Goal: Transaction & Acquisition: Register for event/course

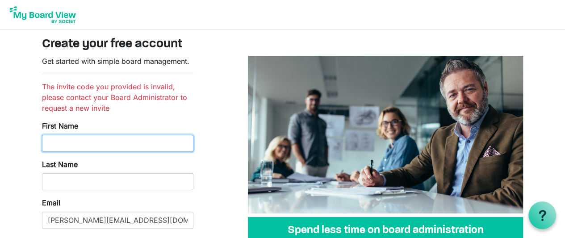
click at [155, 145] on input "First Name" at bounding box center [117, 143] width 151 height 17
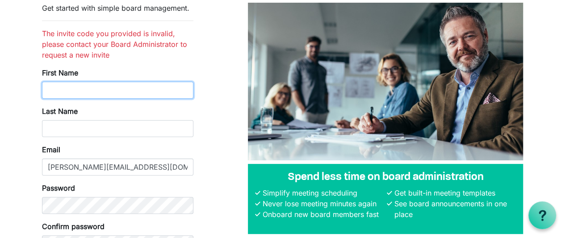
scroll to position [54, 0]
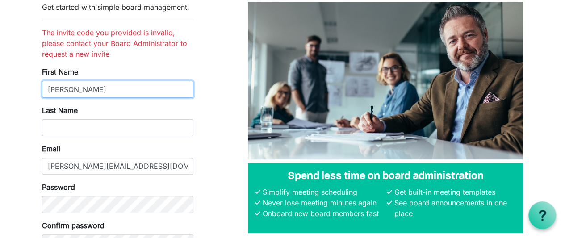
type input "Angela"
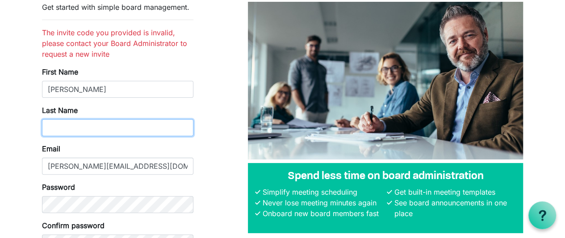
click at [131, 125] on input "Last Name" at bounding box center [117, 127] width 151 height 17
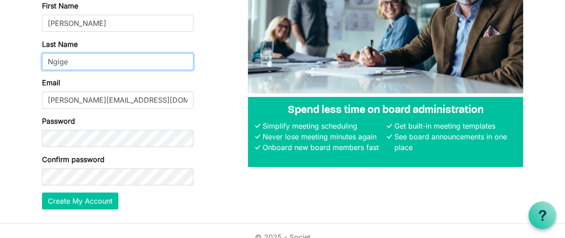
scroll to position [131, 0]
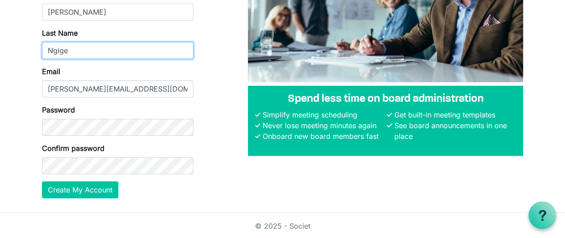
type input "Ngige"
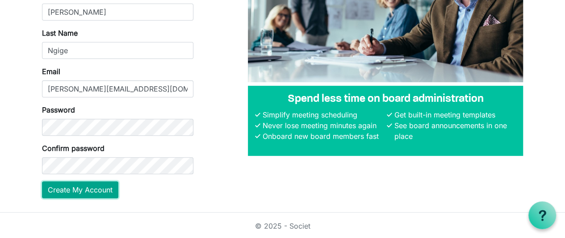
click at [94, 187] on button "Create My Account" at bounding box center [80, 189] width 76 height 17
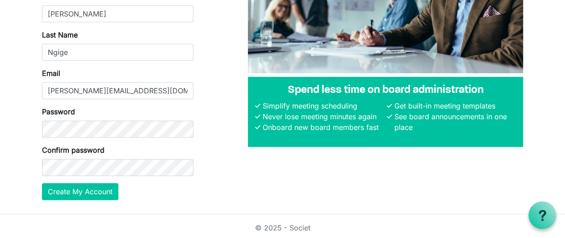
scroll to position [142, 0]
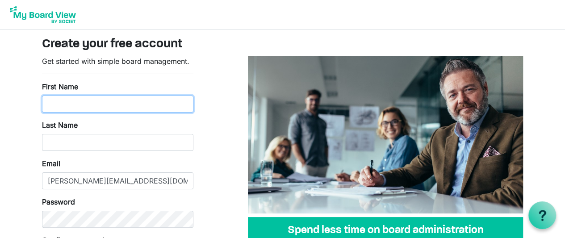
click at [92, 101] on input "First Name" at bounding box center [117, 104] width 151 height 17
type input "Angela"
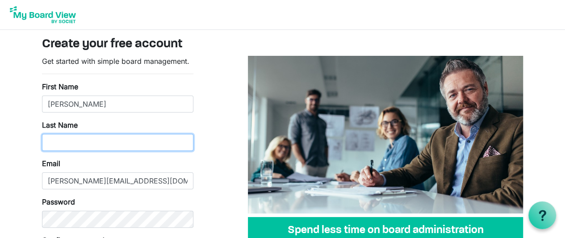
click at [93, 143] on input "Last Name" at bounding box center [117, 142] width 151 height 17
type input "Ngige"
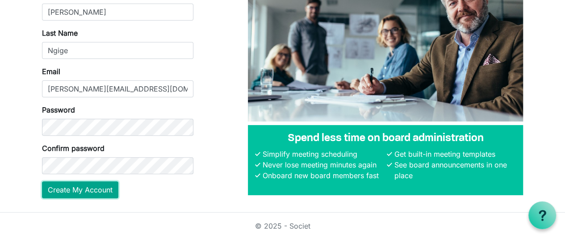
click at [91, 190] on button "Create My Account" at bounding box center [80, 189] width 76 height 17
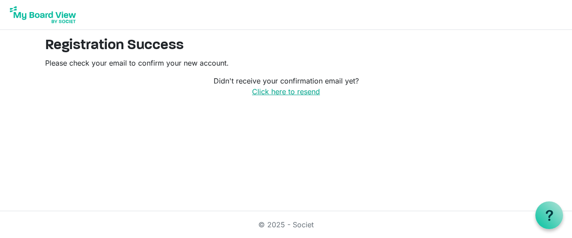
click at [284, 89] on link "Click here to resend" at bounding box center [286, 91] width 68 height 9
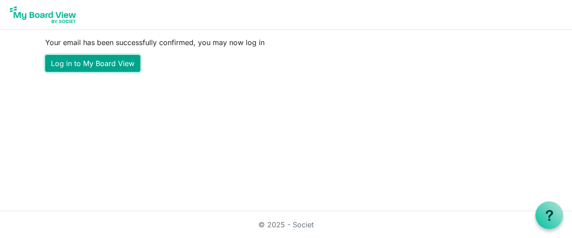
click at [119, 66] on link "Log in to My Board View" at bounding box center [92, 63] width 95 height 17
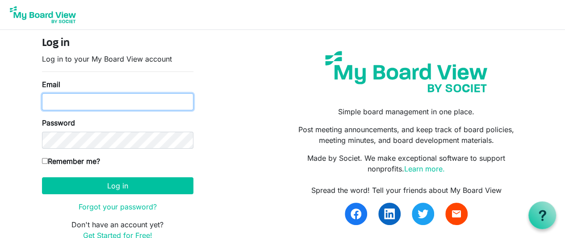
click at [116, 104] on input "Email" at bounding box center [117, 101] width 151 height 17
type input "[PERSON_NAME][EMAIL_ADDRESS][DOMAIN_NAME]"
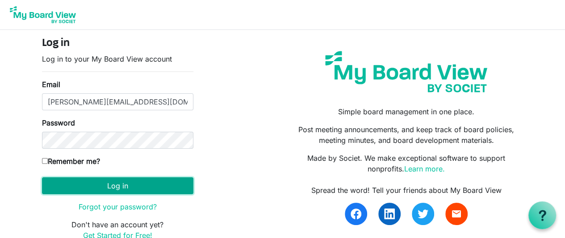
click at [101, 186] on button "Log in" at bounding box center [117, 185] width 151 height 17
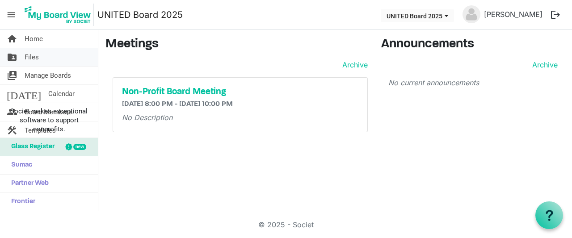
click at [42, 52] on link "folder_shared Files" at bounding box center [49, 57] width 98 height 18
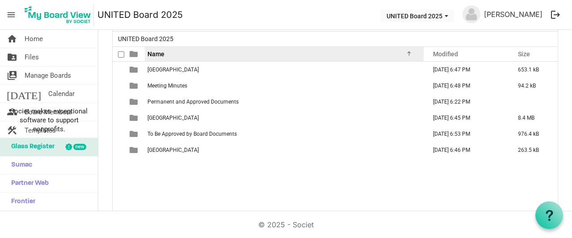
scroll to position [62, 0]
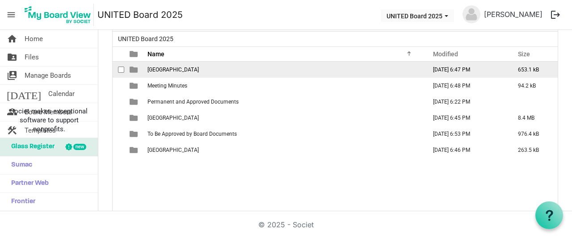
click at [201, 71] on td "Kenya" at bounding box center [284, 70] width 279 height 16
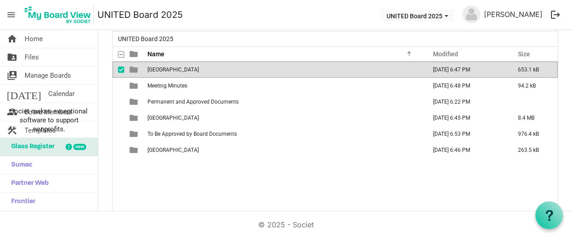
click at [201, 71] on td "Kenya" at bounding box center [284, 70] width 279 height 16
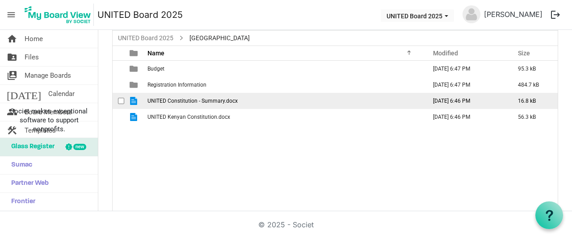
click at [232, 96] on td "UNITED Constitution - Summary.docx" at bounding box center [284, 101] width 279 height 16
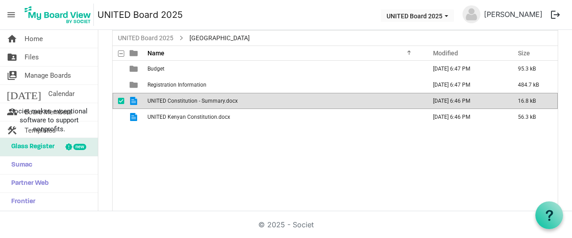
click at [232, 96] on td "UNITED Constitution - Summary.docx" at bounding box center [284, 101] width 279 height 16
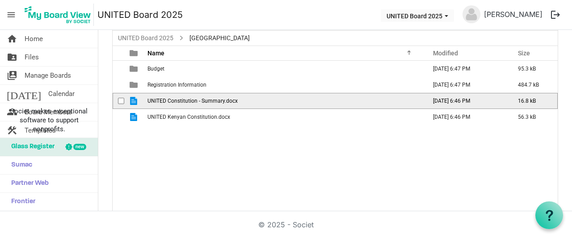
click at [232, 96] on td "UNITED Constitution - Summary.docx" at bounding box center [284, 101] width 279 height 16
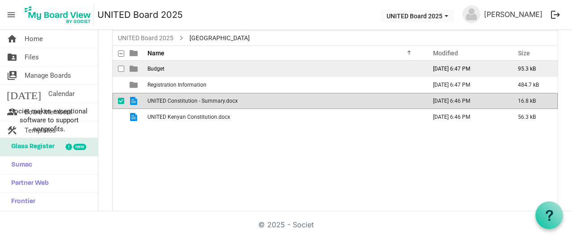
scroll to position [0, 0]
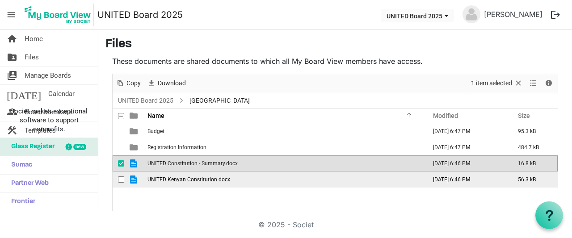
click at [217, 182] on span "UNITED Kenyan Constitution.docx" at bounding box center [188, 180] width 83 height 6
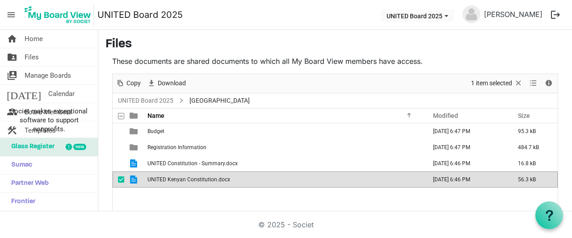
click at [217, 182] on span "UNITED Kenyan Constitution.docx" at bounding box center [188, 180] width 83 height 6
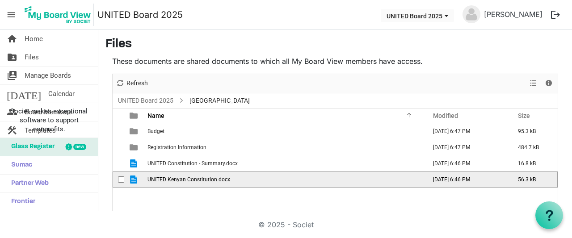
click at [217, 182] on span "UNITED Kenyan Constitution.docx" at bounding box center [188, 180] width 83 height 6
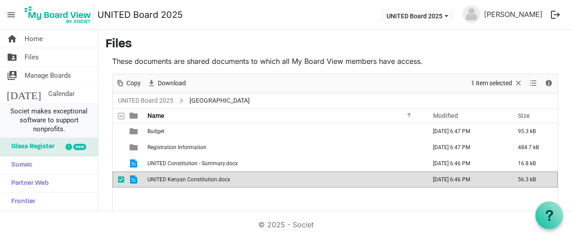
click at [11, 118] on span "Societ makes exceptional software to support nonprofits." at bounding box center [49, 120] width 90 height 27
click at [54, 116] on span "Societ makes exceptional software to support nonprofits." at bounding box center [49, 120] width 90 height 27
click at [245, 181] on td "UNITED Kenyan Constitution.docx" at bounding box center [284, 180] width 279 height 16
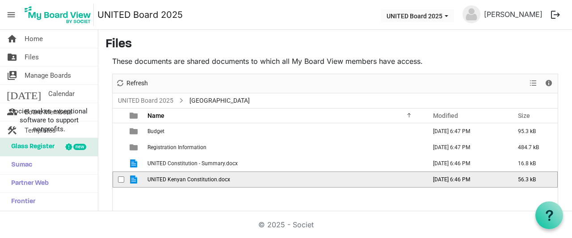
click at [245, 181] on td "UNITED Kenyan Constitution.docx" at bounding box center [284, 180] width 279 height 16
